Goal: Task Accomplishment & Management: Use online tool/utility

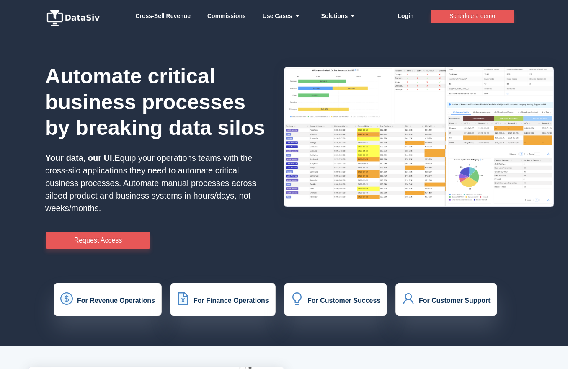
click at [405, 15] on link "Login" at bounding box center [406, 15] width 16 height 25
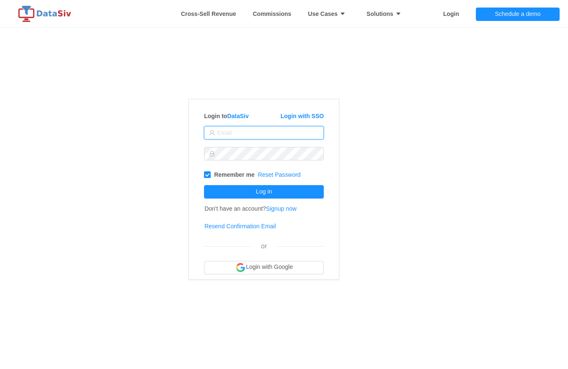
type input "[EMAIL_ADDRESS][DOMAIN_NAME]"
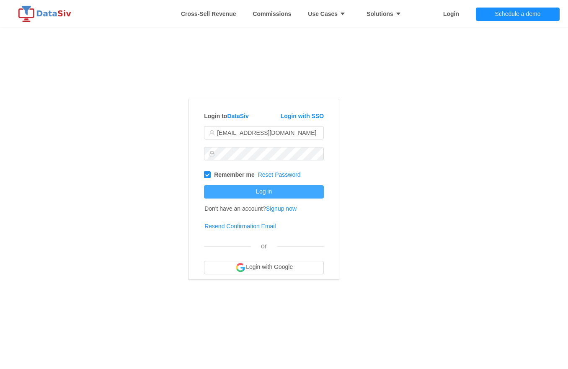
click at [255, 192] on button "Log in" at bounding box center [264, 191] width 120 height 13
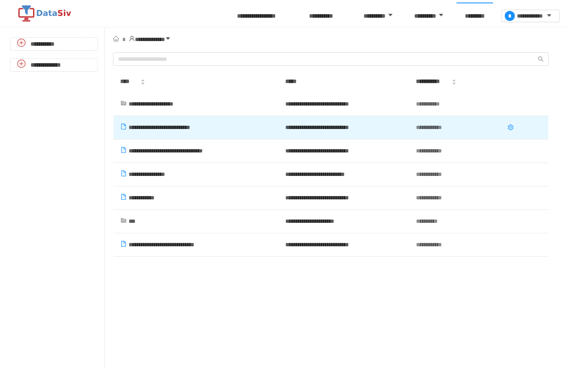
click at [152, 129] on span "**********" at bounding box center [160, 127] width 62 height 6
